Goal: Complete application form

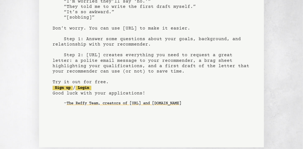
scroll to position [80, 0]
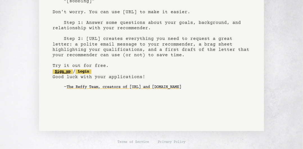
click at [72, 73] on link "Sign up" at bounding box center [63, 72] width 20 height 5
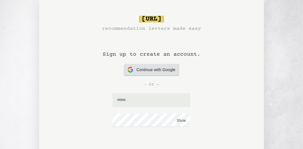
click at [156, 70] on span "Continue with Google" at bounding box center [156, 70] width 39 height 6
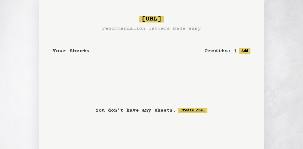
click at [188, 111] on link "Create one." at bounding box center [192, 111] width 29 height 6
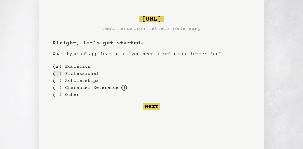
click at [59, 74] on div "( )" at bounding box center [57, 73] width 9 height 7
click at [147, 104] on button "Next" at bounding box center [152, 107] width 18 height 8
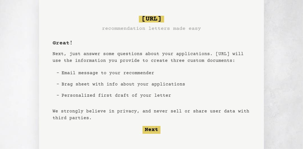
click at [139, 75] on li "Email message to your recommender" at bounding box center [123, 73] width 128 height 11
click at [153, 128] on button "Next" at bounding box center [152, 130] width 18 height 8
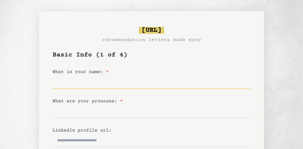
click at [89, 85] on input "What is your name: *" at bounding box center [152, 82] width 198 height 14
type input "**********"
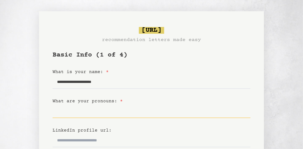
click at [103, 113] on input "What are your pronouns: *" at bounding box center [152, 112] width 198 height 14
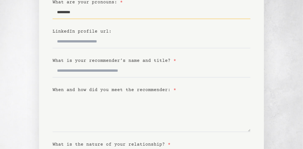
scroll to position [99, 0]
type input "*********"
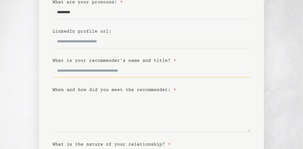
click at [117, 73] on input "What is your recommender’s name and title? *" at bounding box center [152, 71] width 198 height 14
